Goal: Find specific page/section: Find specific page/section

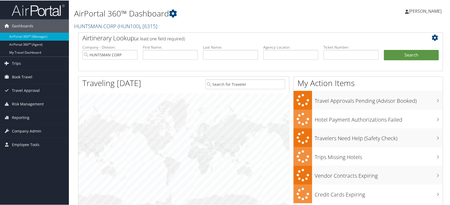
click at [118, 23] on span "( HUN100 )" at bounding box center [129, 25] width 23 height 7
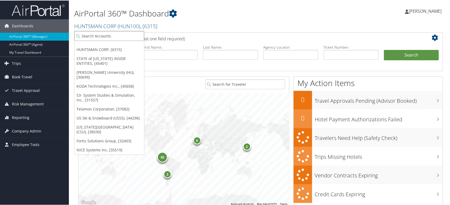
click at [106, 35] on input "search" at bounding box center [109, 35] width 70 height 10
paste input "301062"
type input "301062"
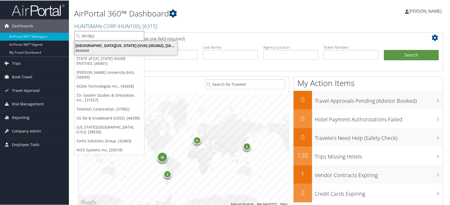
click at [119, 49] on div "Account" at bounding box center [126, 49] width 109 height 5
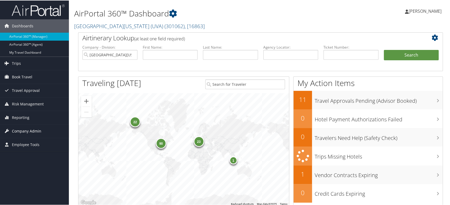
click at [28, 132] on span "Company Admin" at bounding box center [26, 130] width 29 height 13
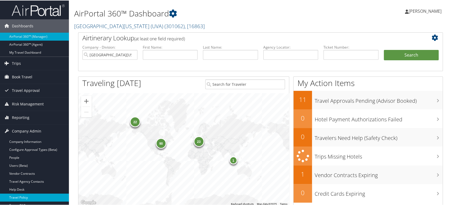
click at [29, 196] on link "Travel Policy" at bounding box center [34, 197] width 69 height 8
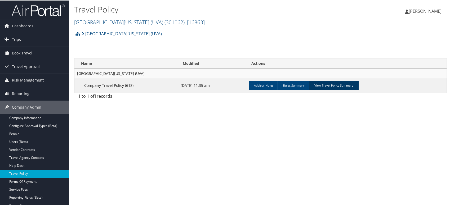
click at [331, 85] on link "View Travel Policy Summary" at bounding box center [334, 85] width 50 height 10
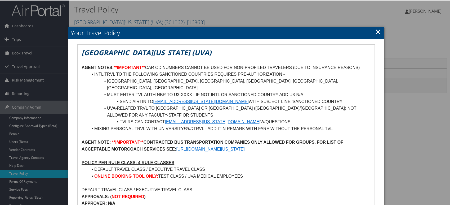
click at [380, 31] on h2 "Your Travel Policy" at bounding box center [226, 32] width 316 height 12
click at [376, 33] on link "×" at bounding box center [378, 31] width 6 height 11
